Goal: Task Accomplishment & Management: Use online tool/utility

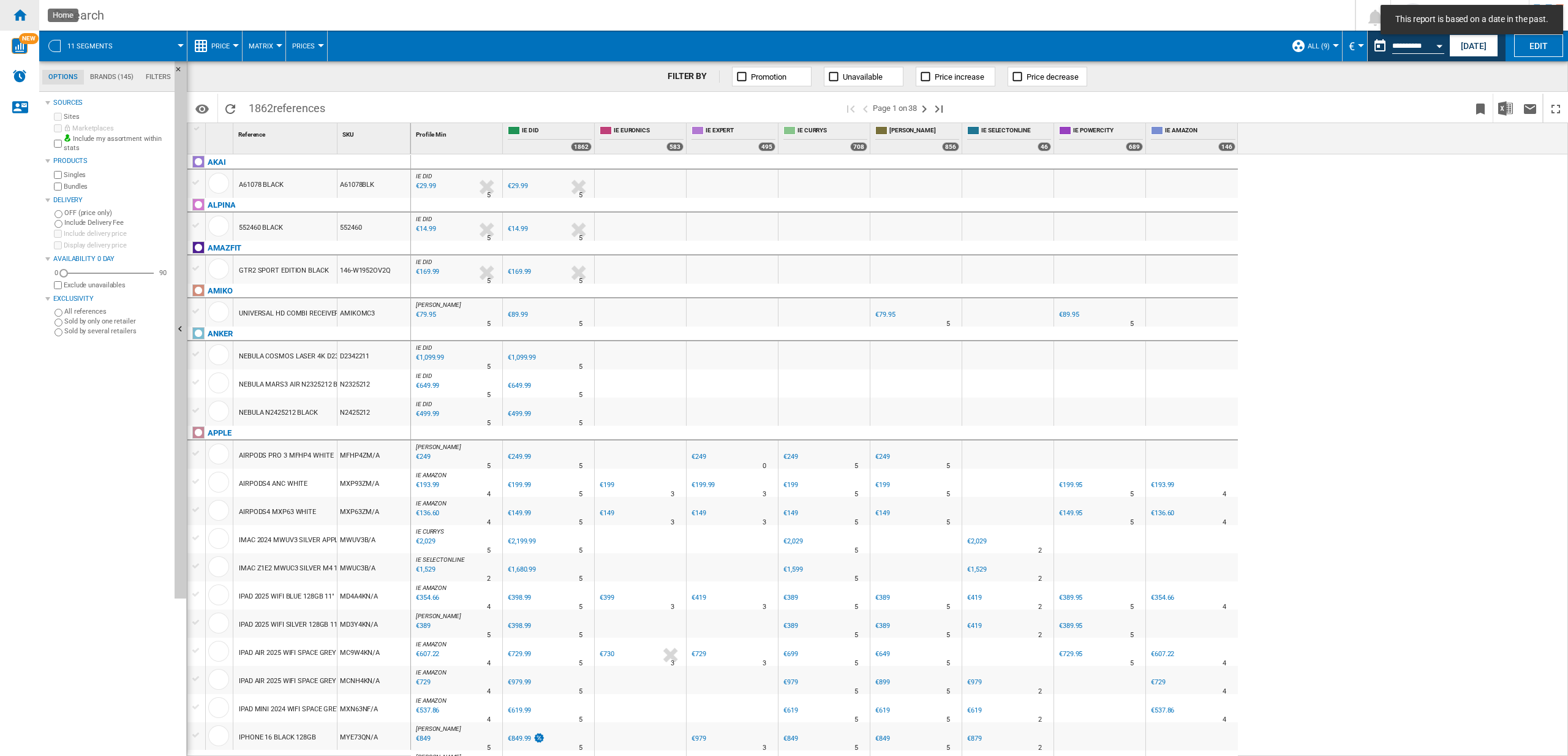
click at [27, 14] on div "Home" at bounding box center [19, 15] width 39 height 30
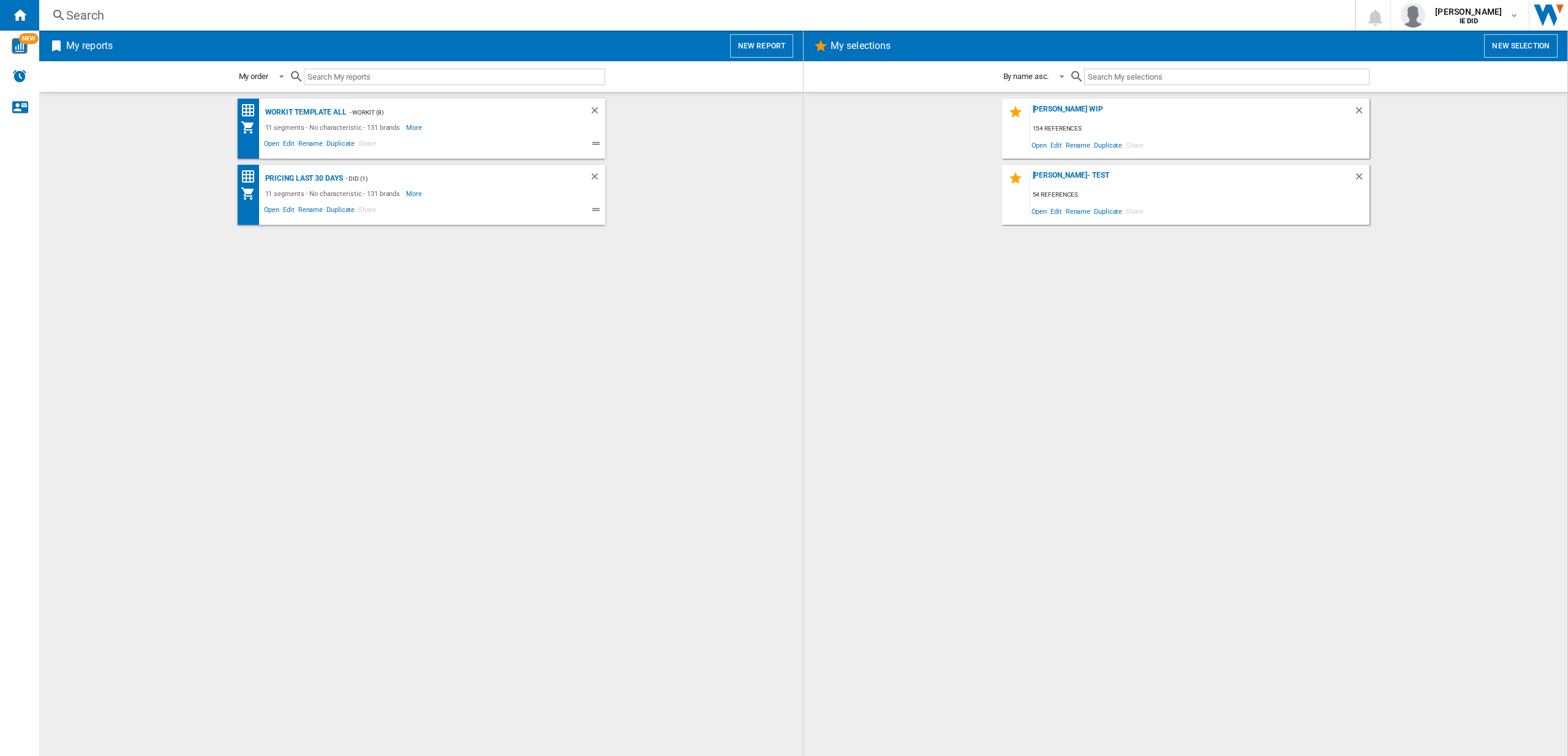
click at [756, 49] on button "New report" at bounding box center [761, 45] width 63 height 23
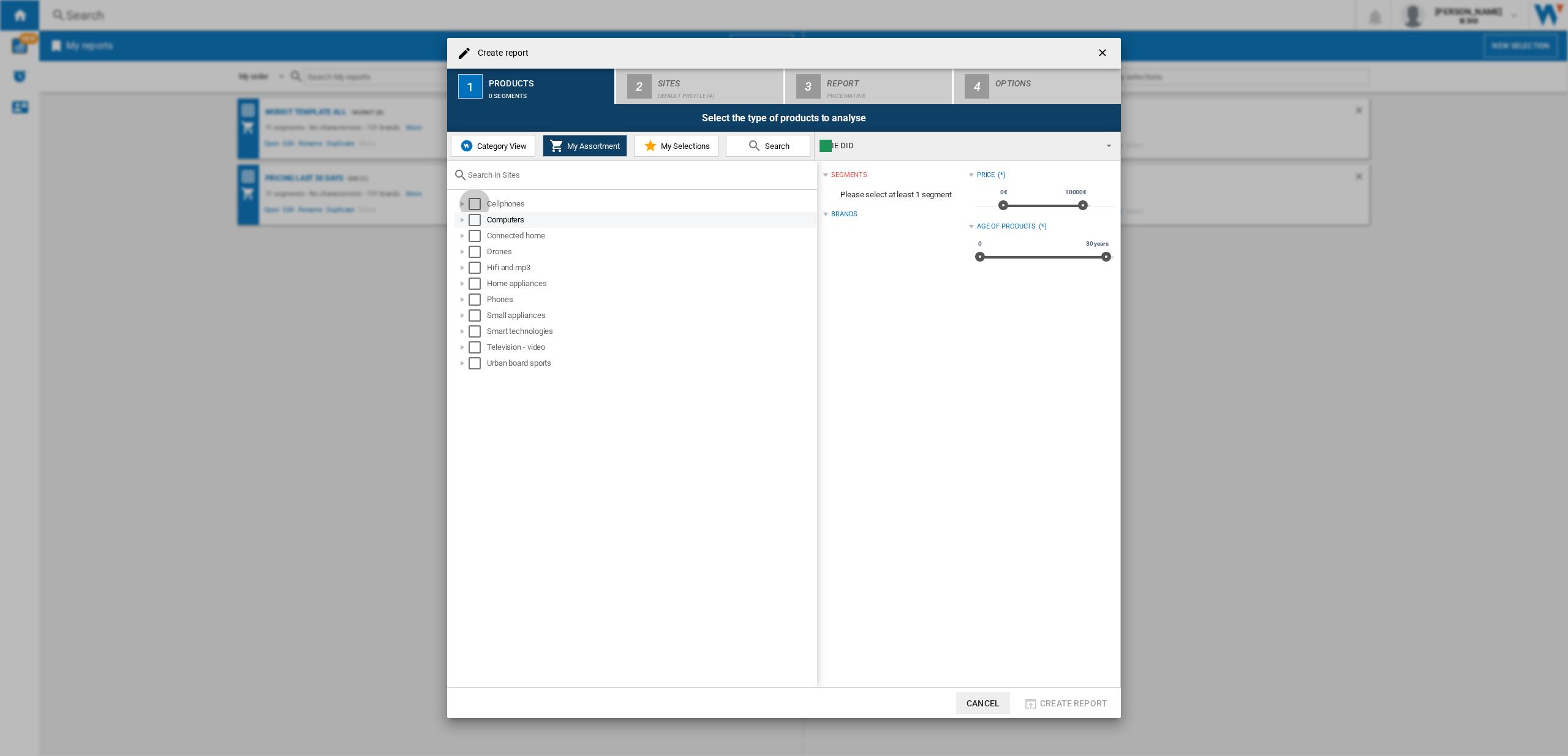
drag, startPoint x: 471, startPoint y: 202, endPoint x: 476, endPoint y: 215, distance: 13.9
click at [471, 202] on div "Select" at bounding box center [474, 204] width 12 height 12
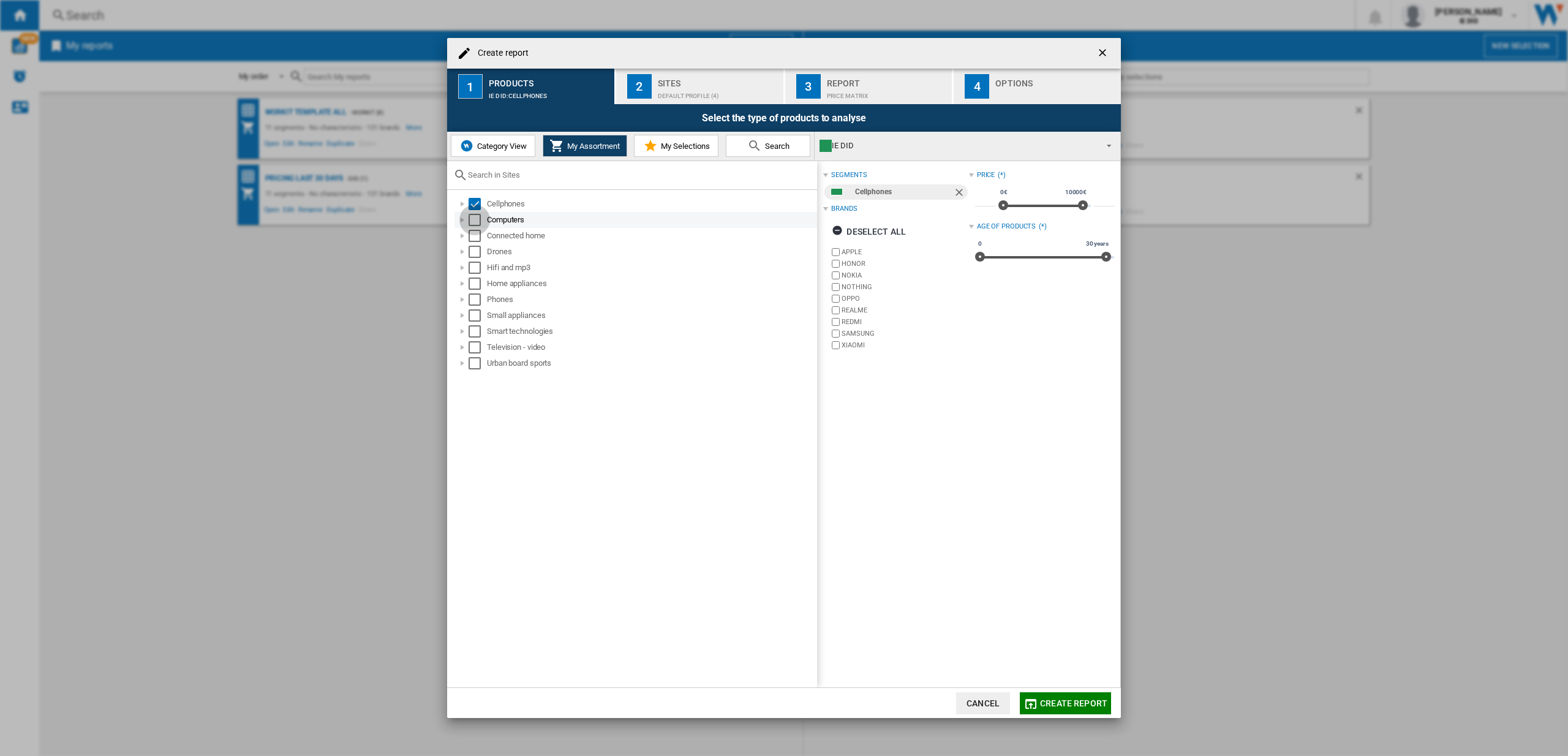
click at [474, 216] on div "Select" at bounding box center [474, 219] width 12 height 12
drag, startPoint x: 475, startPoint y: 230, endPoint x: 474, endPoint y: 250, distance: 20.0
click at [476, 231] on div "Select" at bounding box center [474, 236] width 12 height 12
click at [474, 253] on div "Select" at bounding box center [474, 251] width 12 height 12
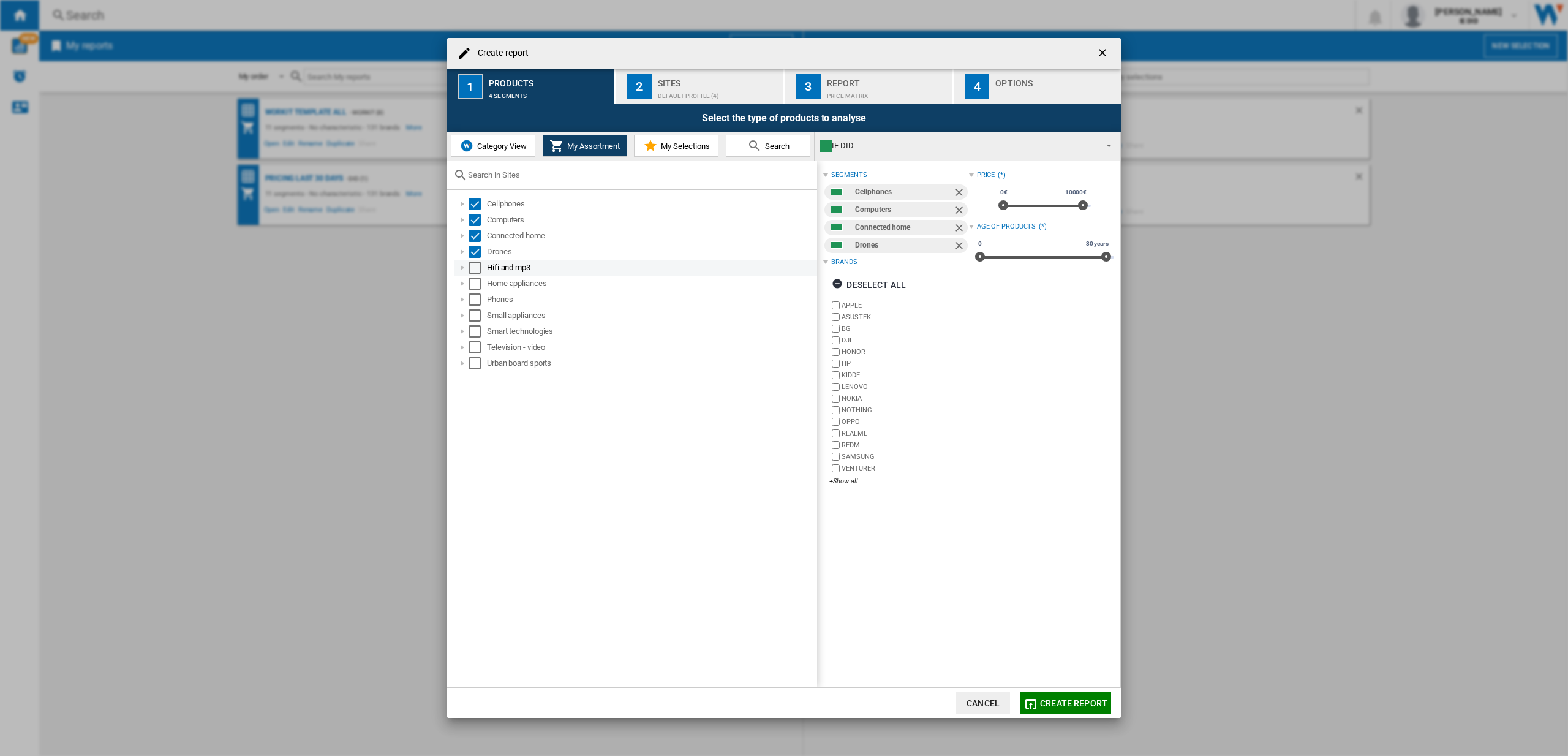
drag, startPoint x: 474, startPoint y: 265, endPoint x: 479, endPoint y: 285, distance: 20.6
click at [474, 265] on div "Select" at bounding box center [474, 268] width 12 height 12
drag, startPoint x: 476, startPoint y: 280, endPoint x: 476, endPoint y: 292, distance: 12.0
click at [476, 280] on div "Select" at bounding box center [474, 283] width 12 height 12
drag, startPoint x: 476, startPoint y: 292, endPoint x: 476, endPoint y: 299, distance: 7.0
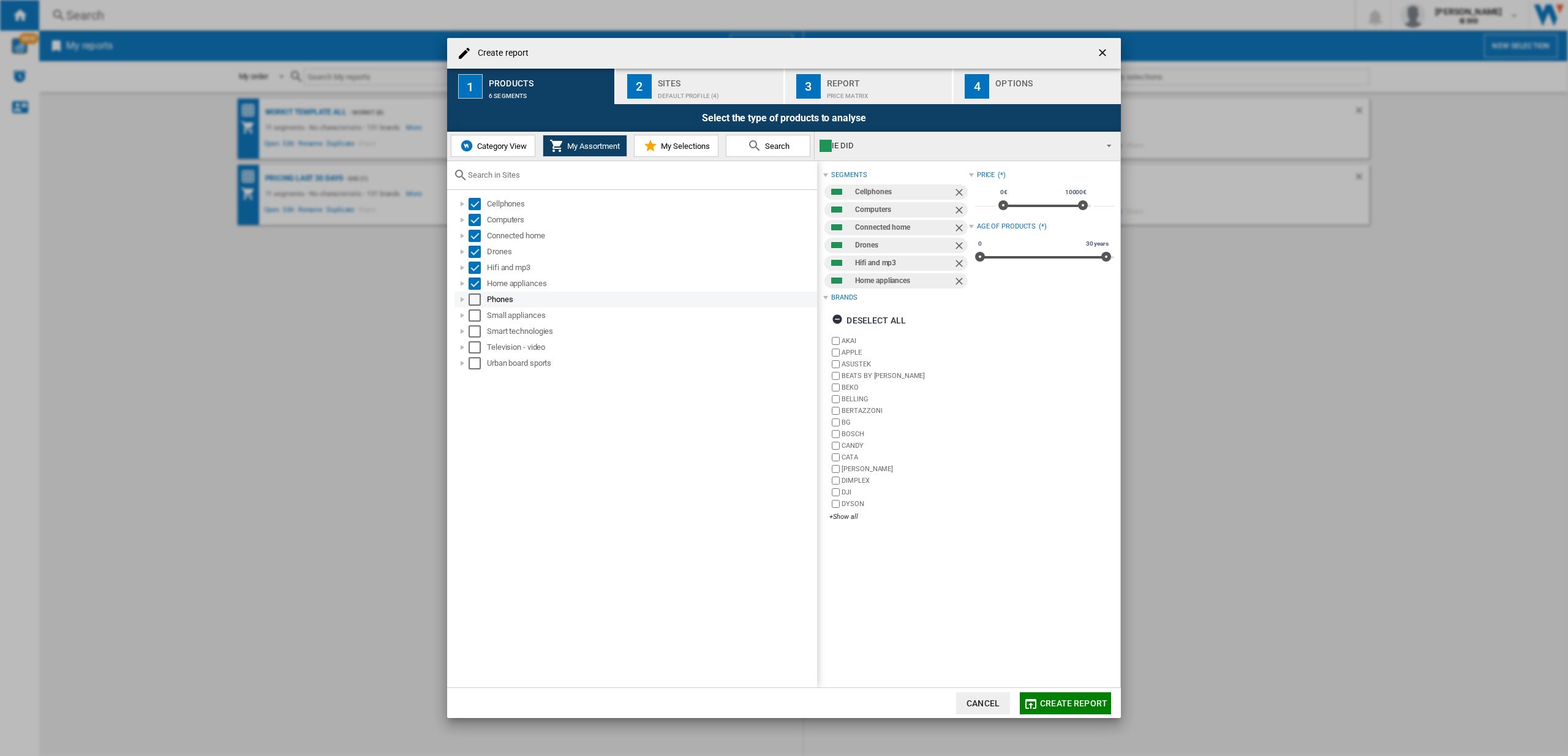
click at [476, 294] on div "Select" at bounding box center [474, 299] width 12 height 12
drag, startPoint x: 473, startPoint y: 314, endPoint x: 471, endPoint y: 334, distance: 20.1
click at [473, 314] on div "Select" at bounding box center [474, 315] width 12 height 12
drag, startPoint x: 471, startPoint y: 334, endPoint x: 470, endPoint y: 352, distance: 18.0
click at [471, 334] on div "Select" at bounding box center [474, 331] width 12 height 12
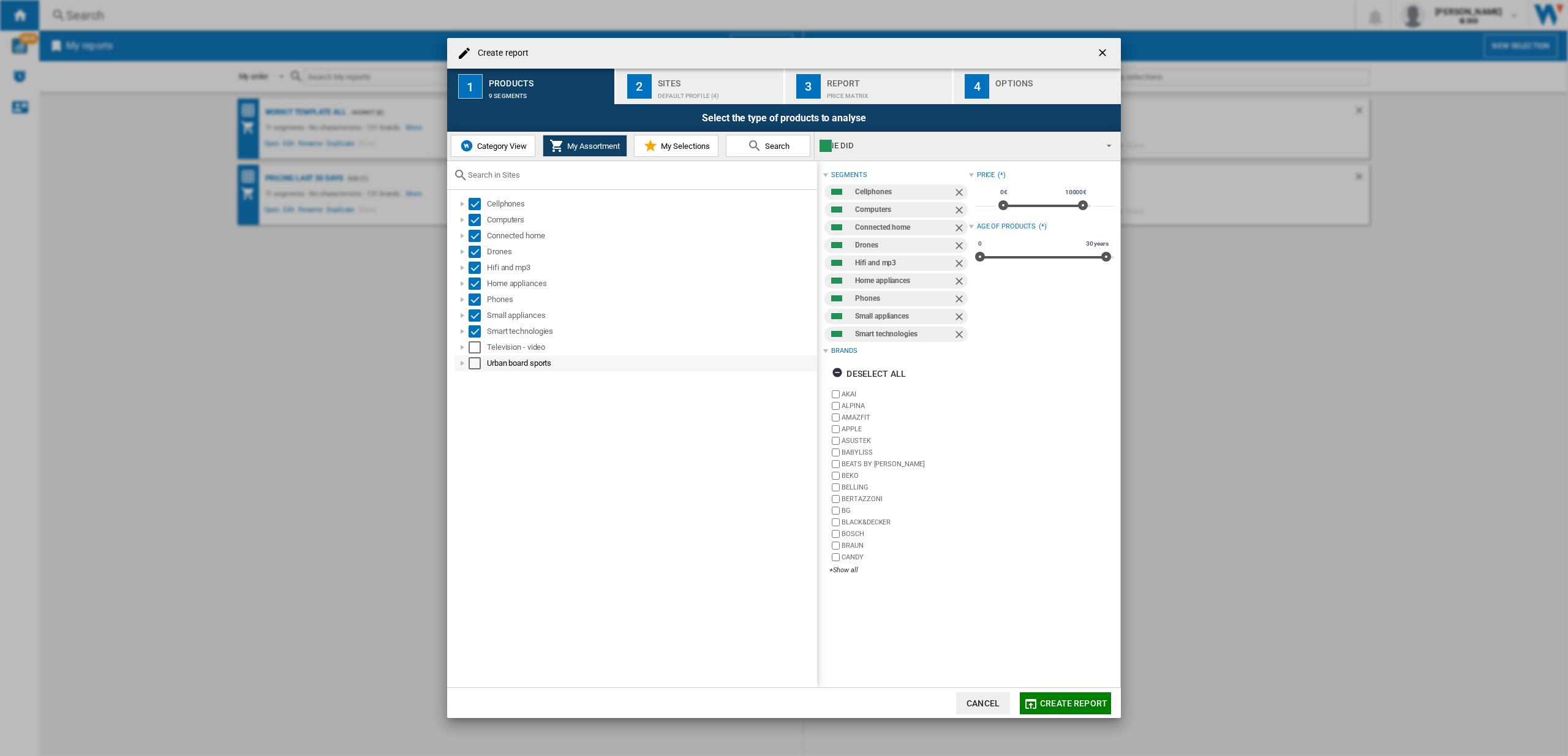
click at [477, 350] on div "Select" at bounding box center [474, 347] width 12 height 12
click at [474, 367] on div "Select" at bounding box center [474, 362] width 12 height 12
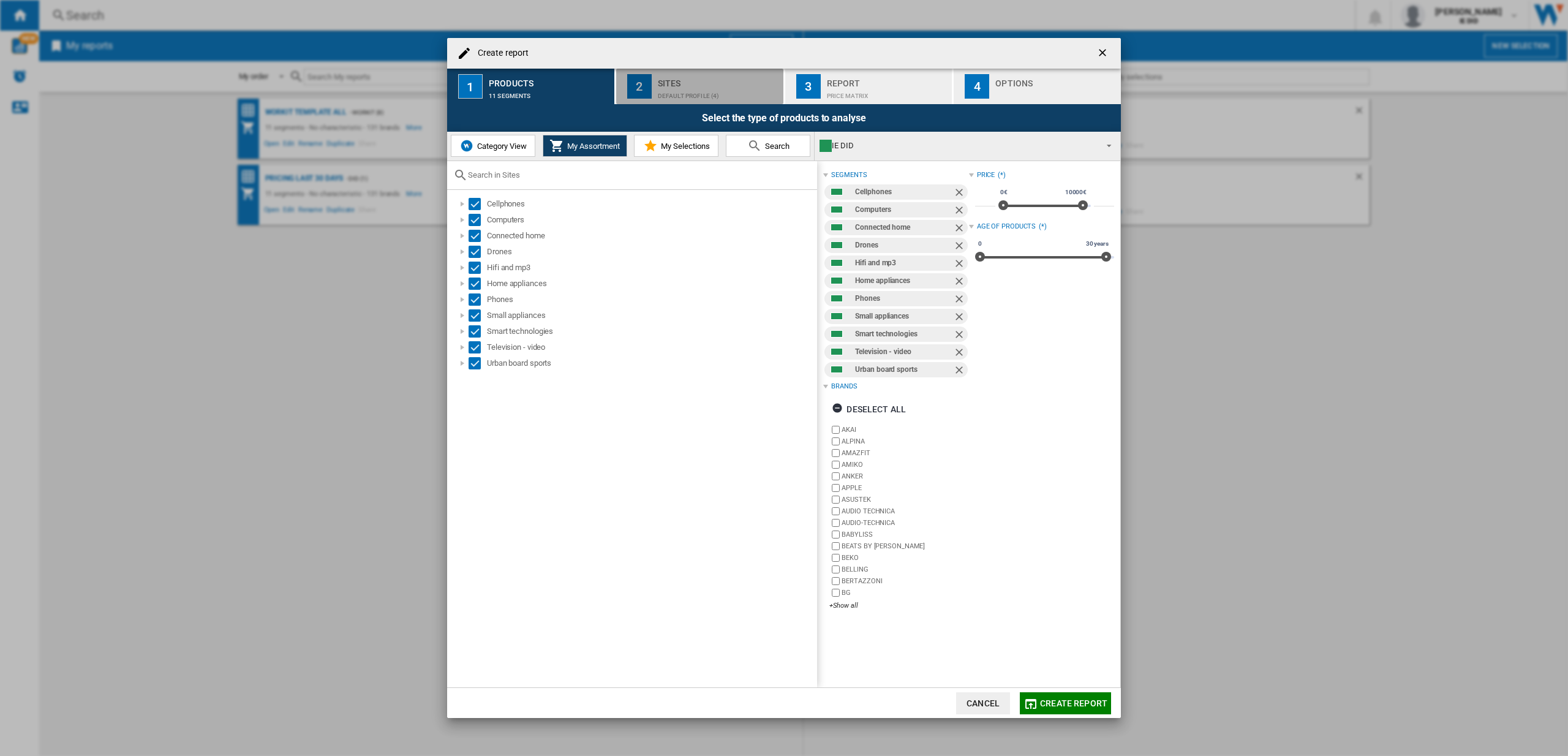
click at [656, 98] on button "2 Sites Default profile (4)" at bounding box center [701, 86] width 168 height 35
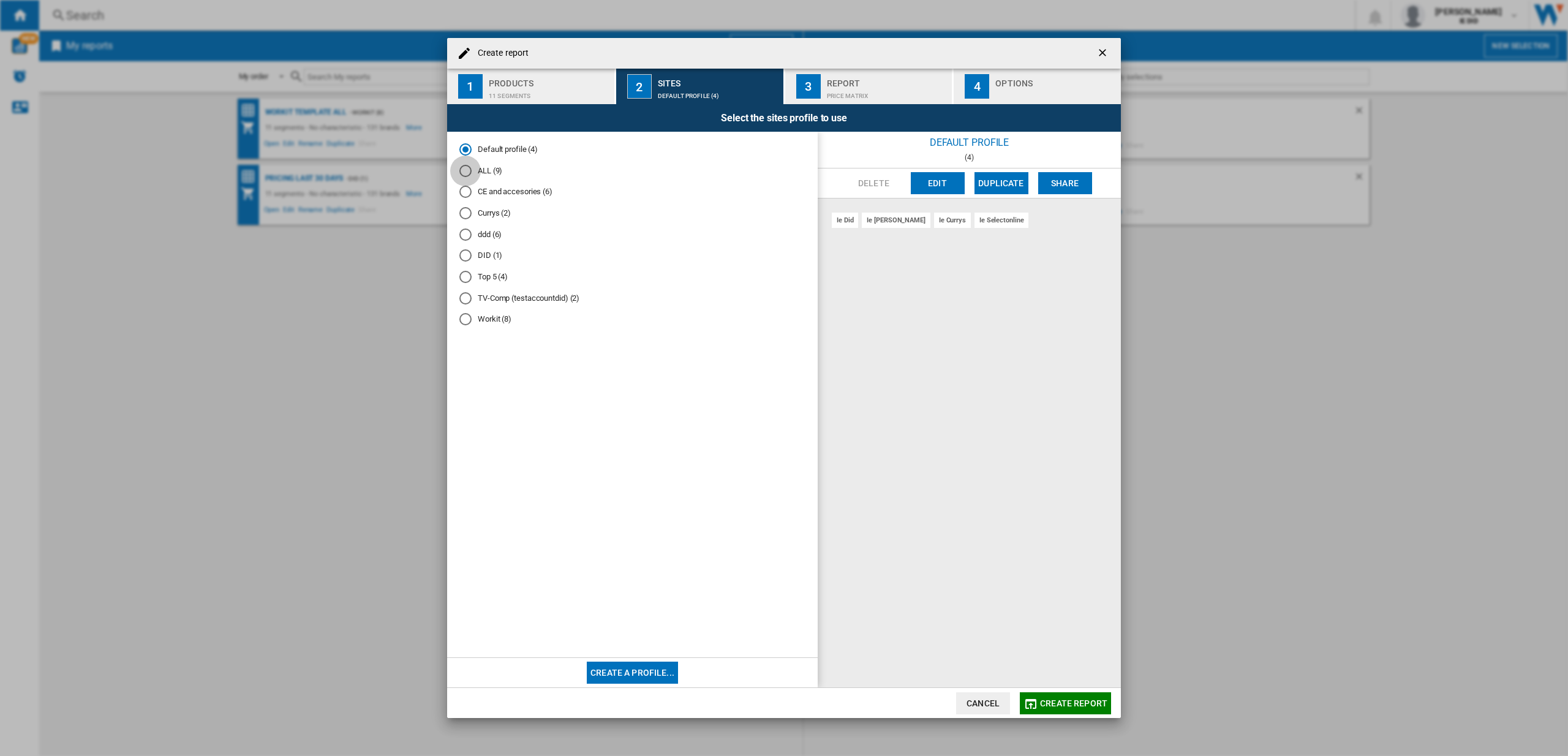
click at [462, 171] on div "ALL (9)" at bounding box center [465, 171] width 12 height 12
click at [1076, 707] on span "Create report" at bounding box center [1073, 703] width 67 height 10
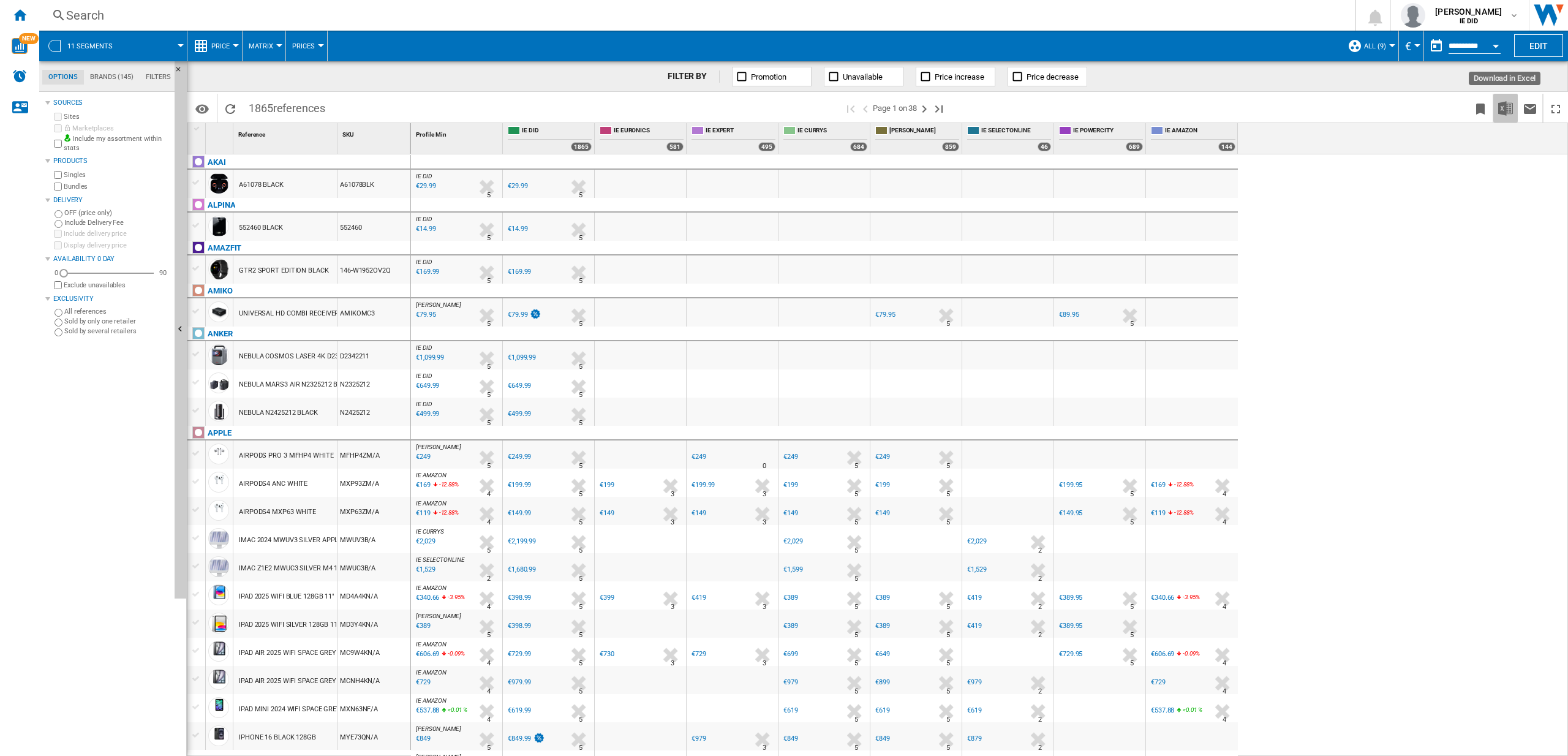
click at [1511, 106] on img "Download in Excel" at bounding box center [1506, 108] width 15 height 15
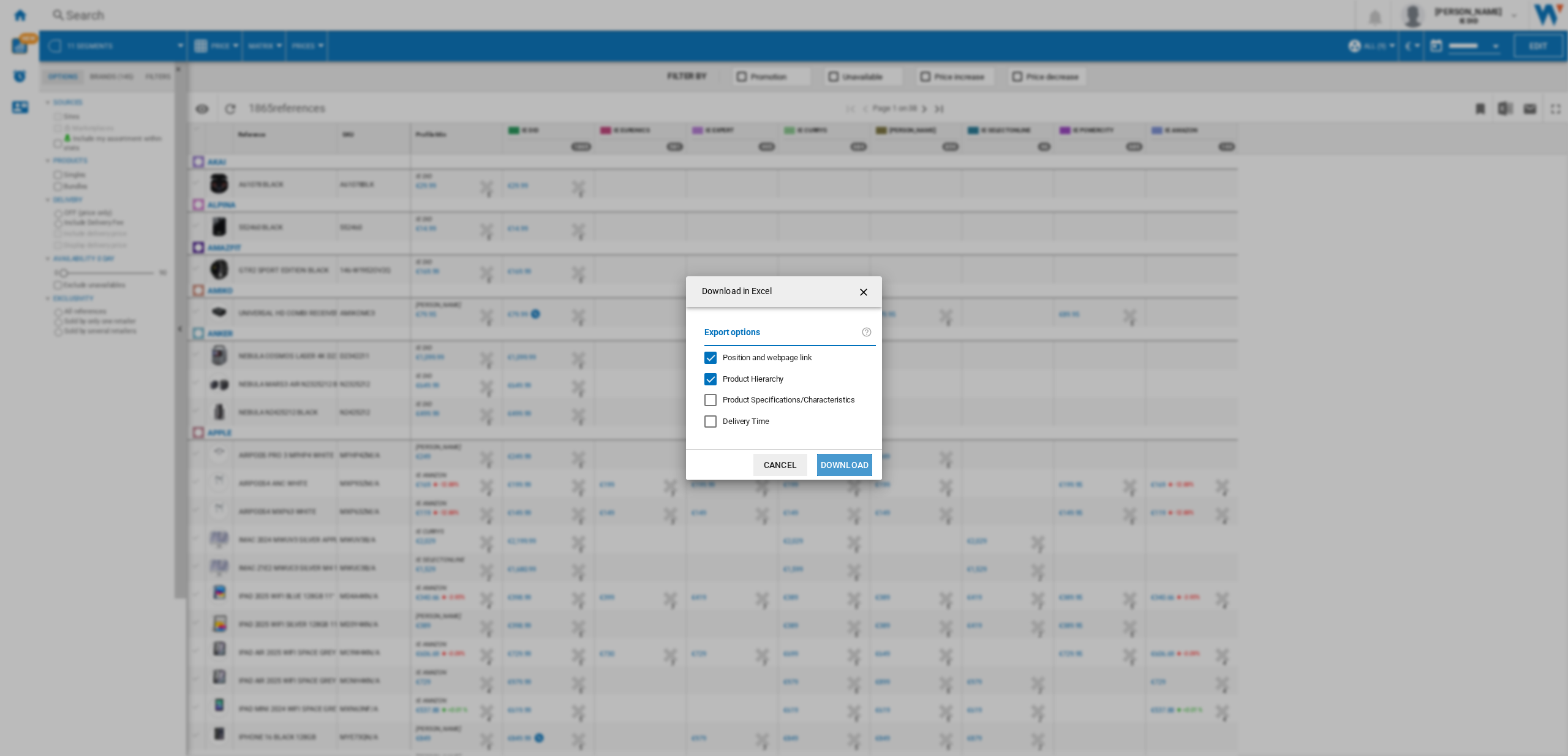
click at [856, 466] on button "Download" at bounding box center [845, 464] width 55 height 22
